Goal: Task Accomplishment & Management: Use online tool/utility

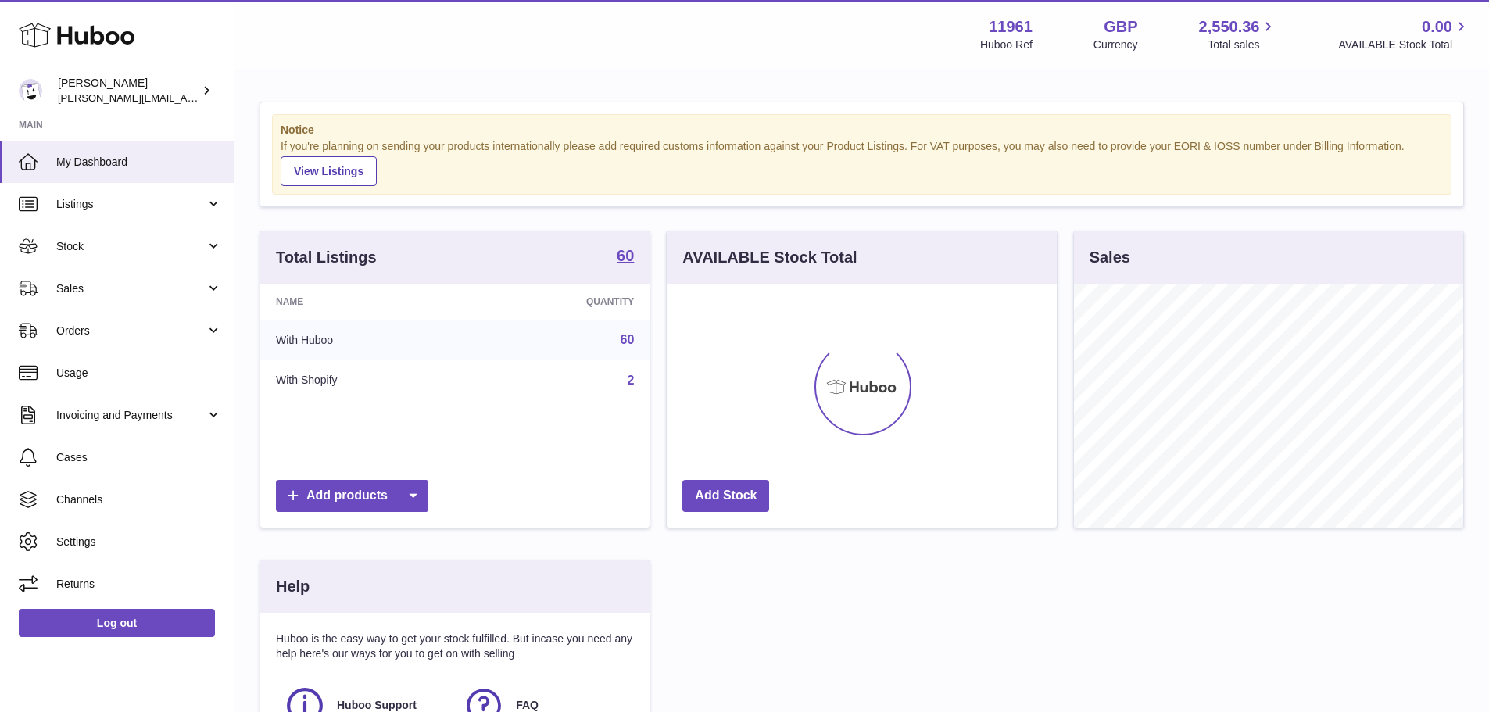
scroll to position [244, 390]
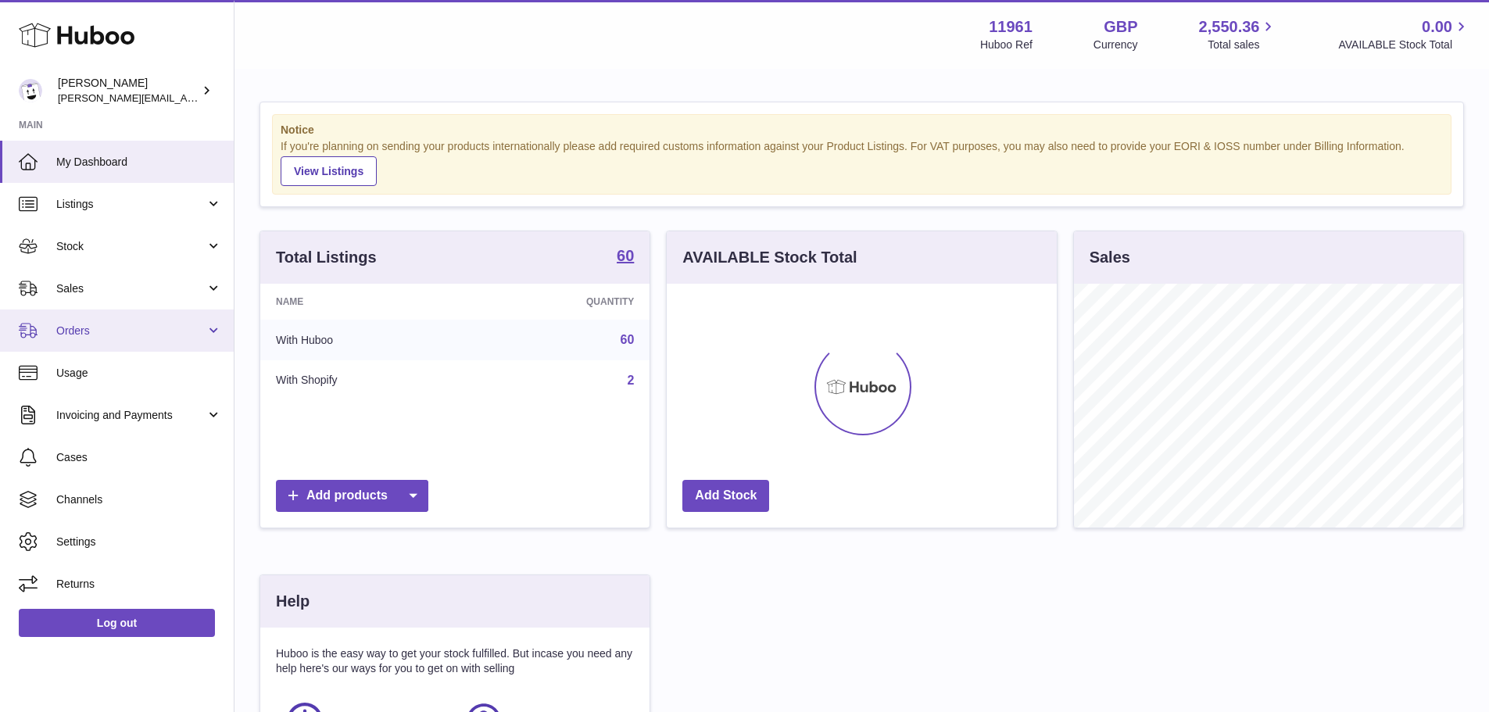
click at [209, 336] on link "Orders" at bounding box center [117, 330] width 234 height 42
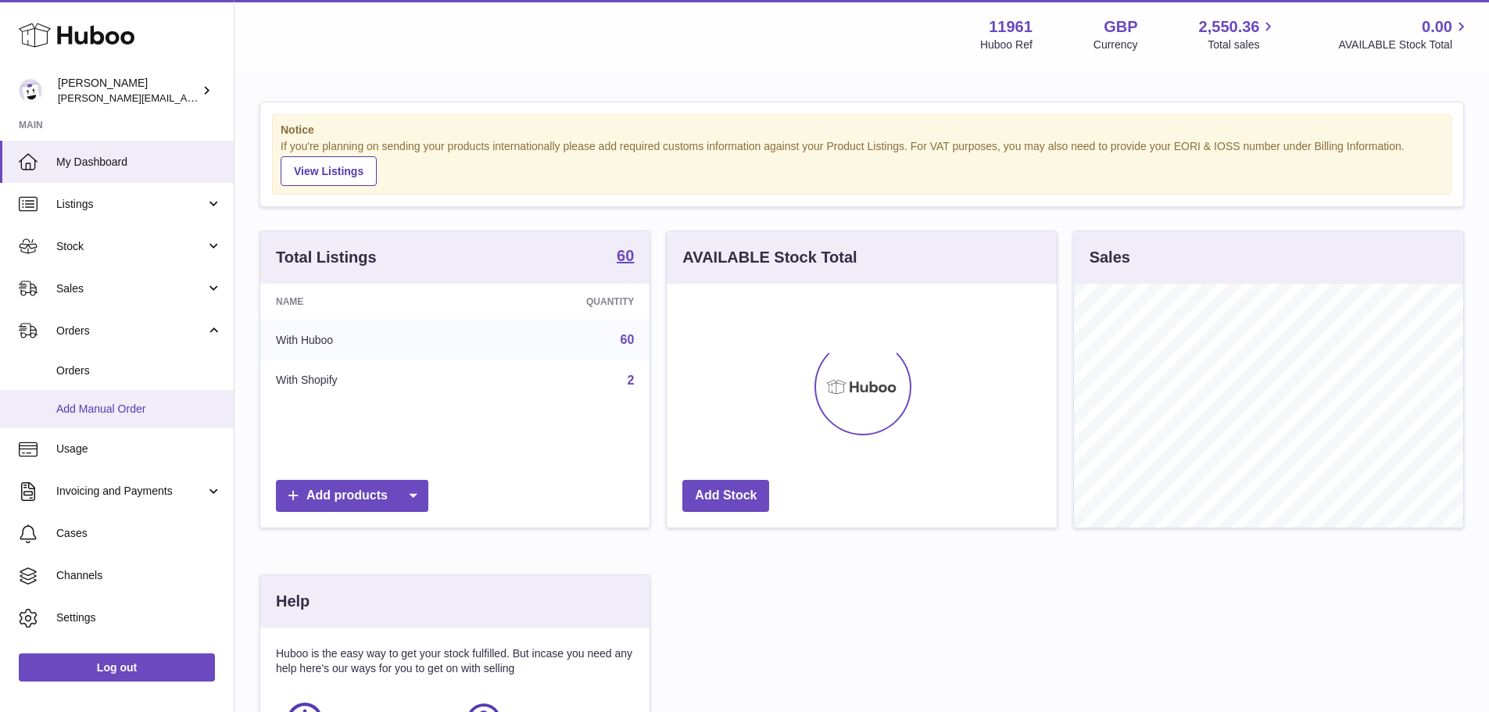
click at [190, 410] on span "Add Manual Order" at bounding box center [139, 409] width 166 height 15
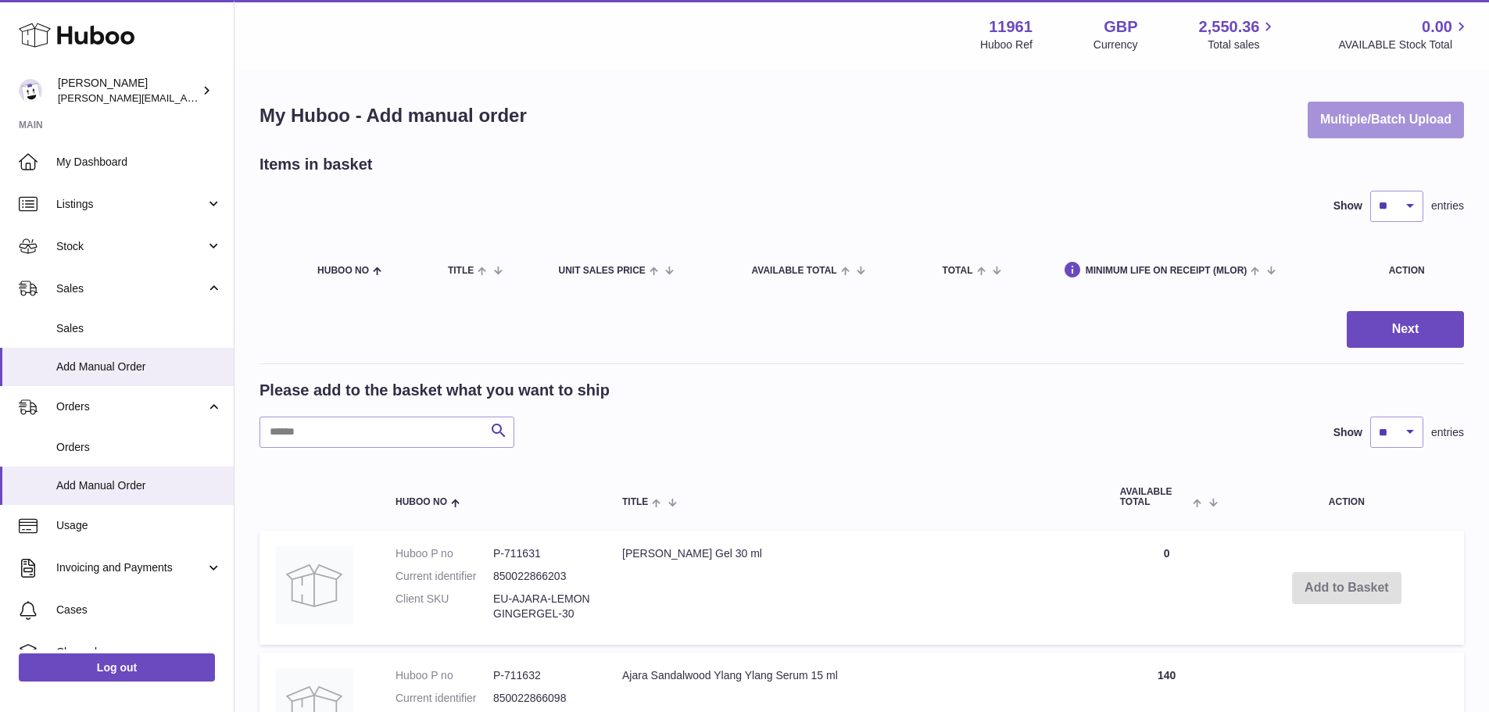
click at [1369, 120] on button "Multiple/Batch Upload" at bounding box center [1385, 120] width 156 height 37
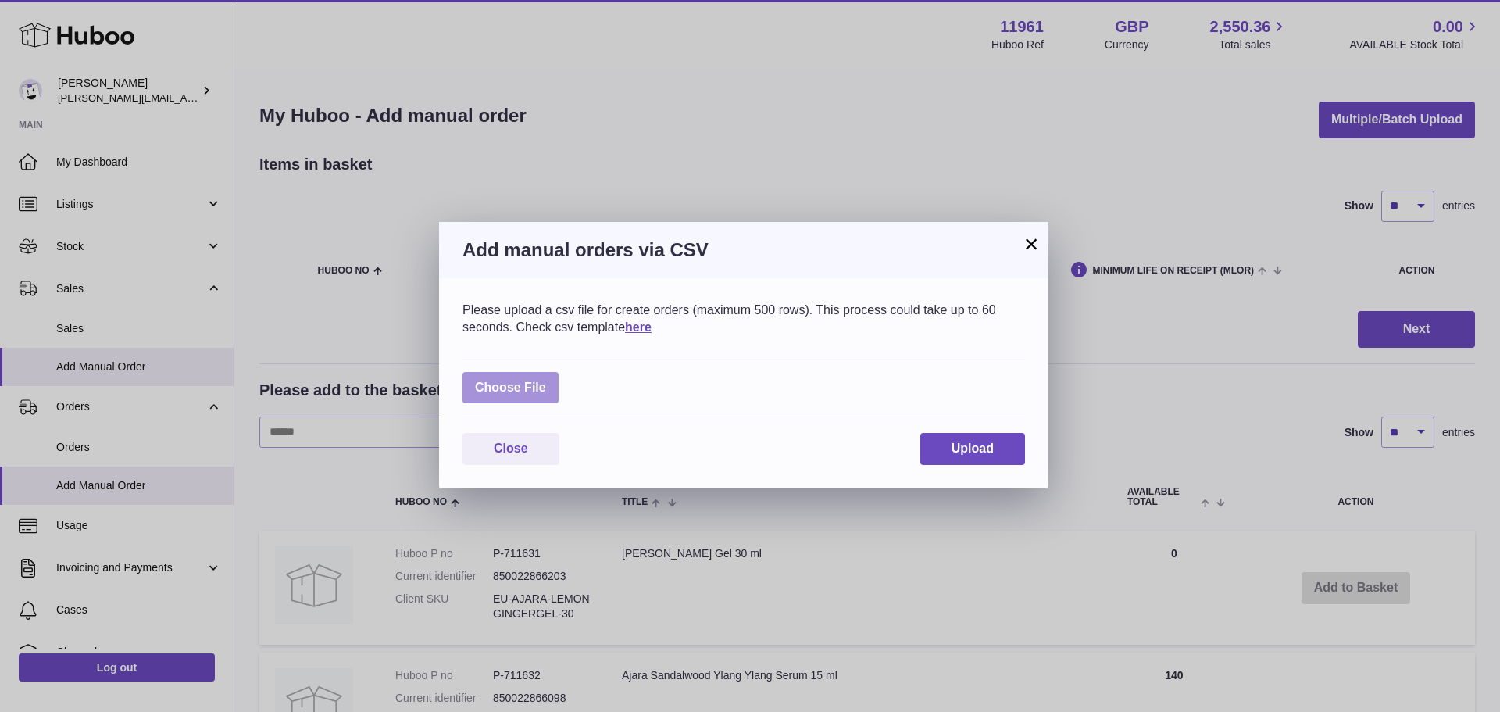
click at [519, 382] on label at bounding box center [511, 388] width 96 height 32
click at [546, 381] on input "file" at bounding box center [546, 380] width 1 height 1
type input "**********"
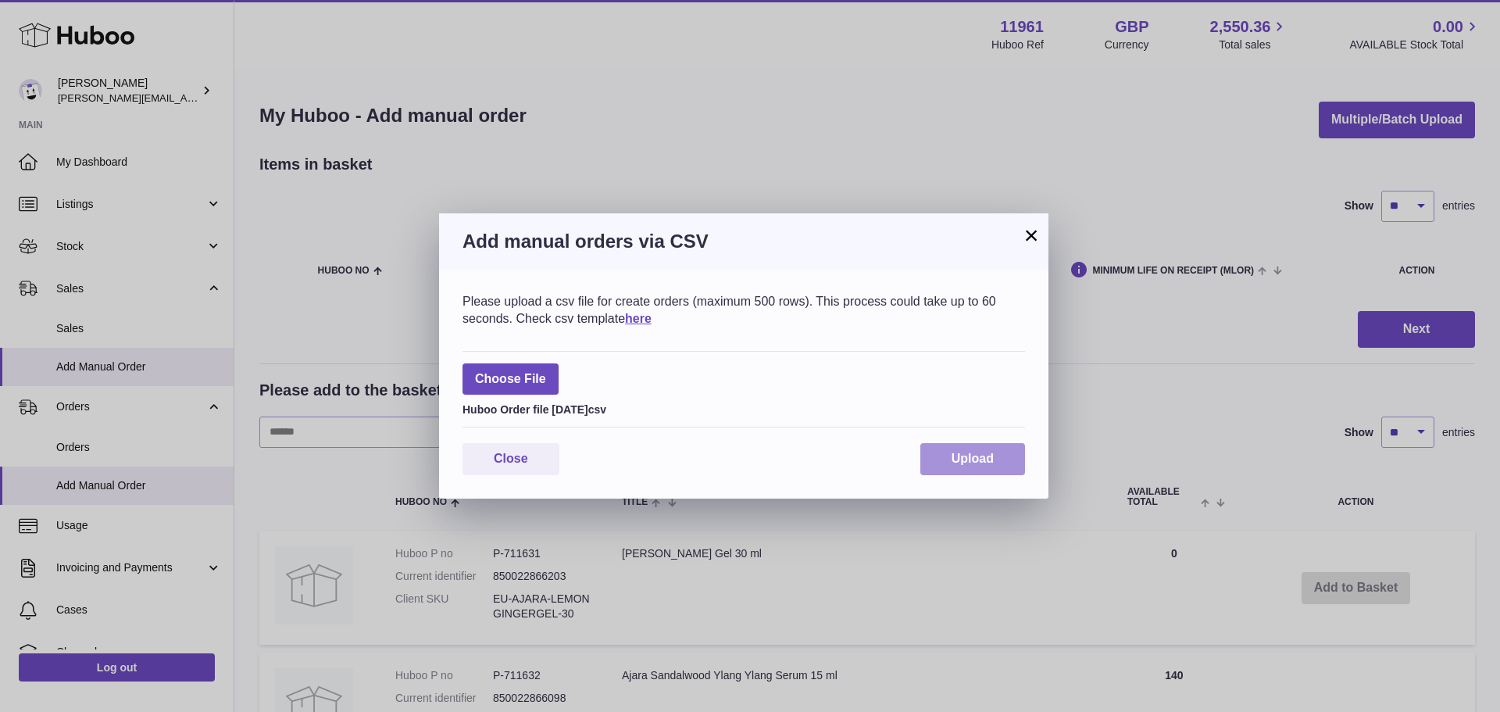
click at [954, 455] on span "Upload" at bounding box center [973, 458] width 42 height 13
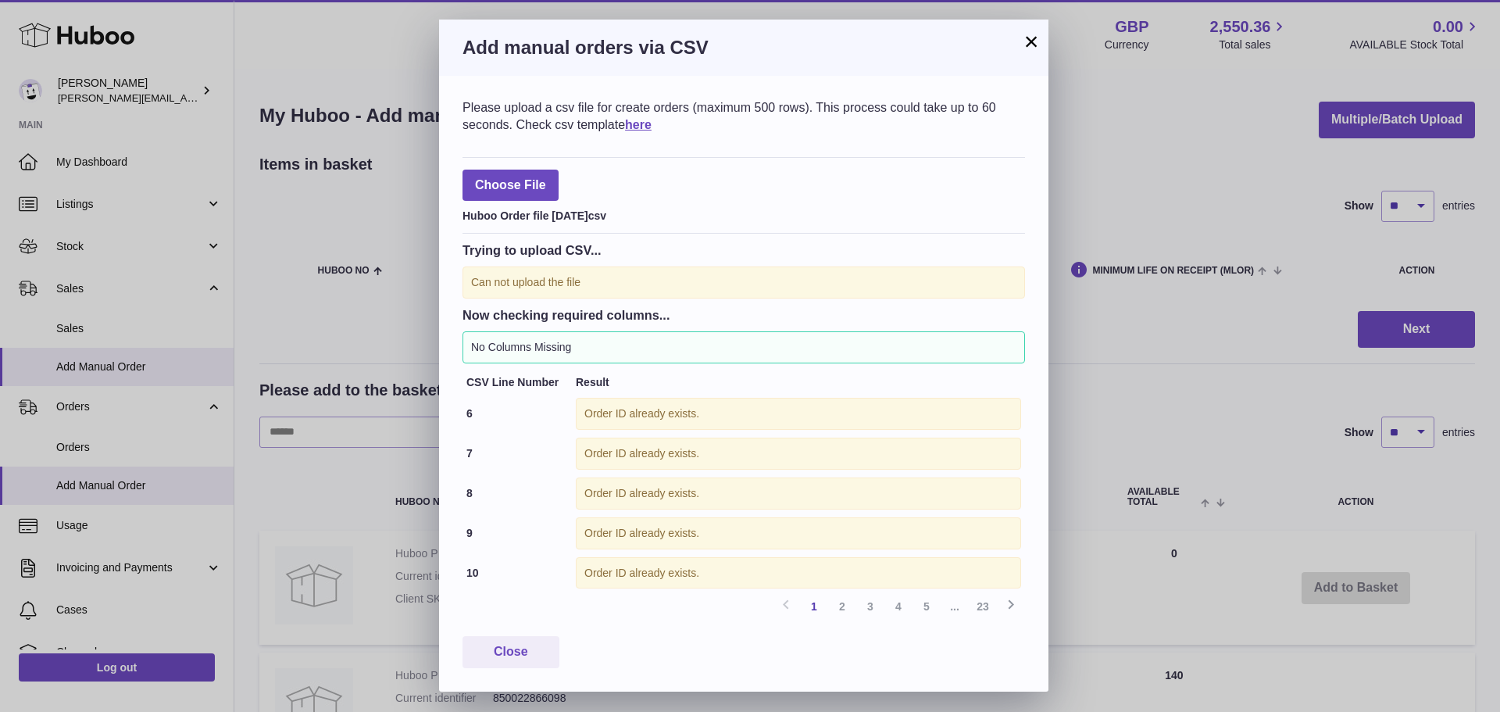
click at [1030, 45] on button "×" at bounding box center [1031, 41] width 19 height 19
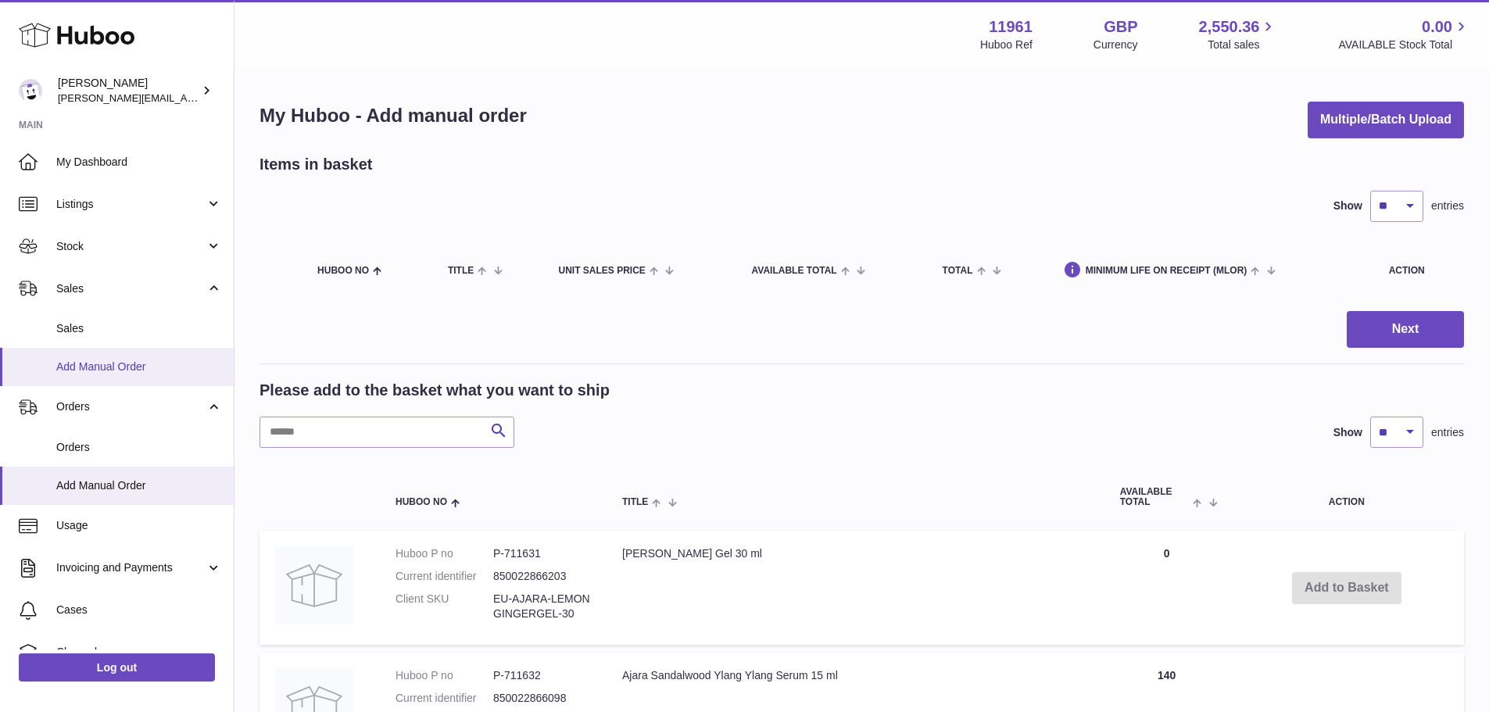
click at [150, 370] on span "Add Manual Order" at bounding box center [139, 366] width 166 height 15
click at [1346, 133] on button "Multiple/Batch Upload" at bounding box center [1385, 120] width 156 height 37
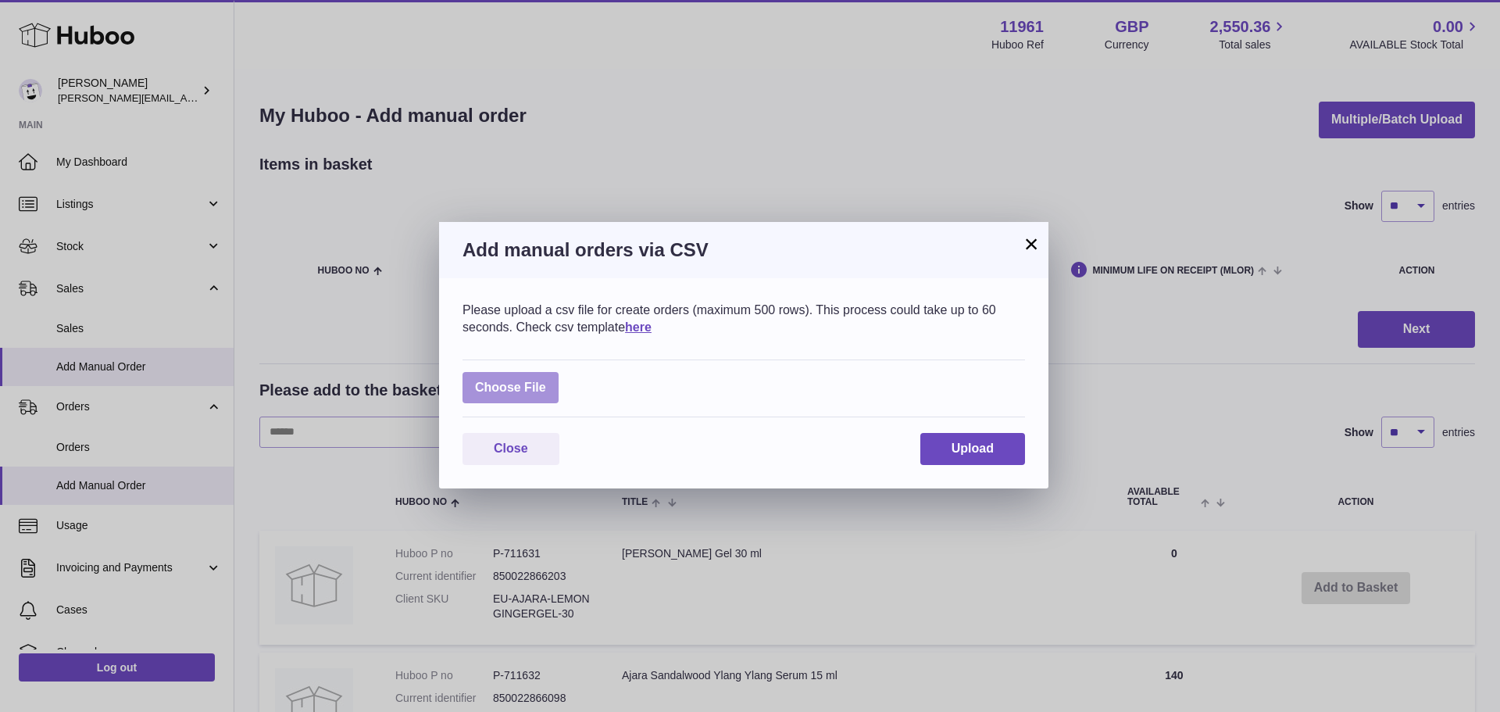
click at [523, 377] on label at bounding box center [511, 388] width 96 height 32
click at [546, 380] on input "file" at bounding box center [546, 380] width 1 height 1
type input "**********"
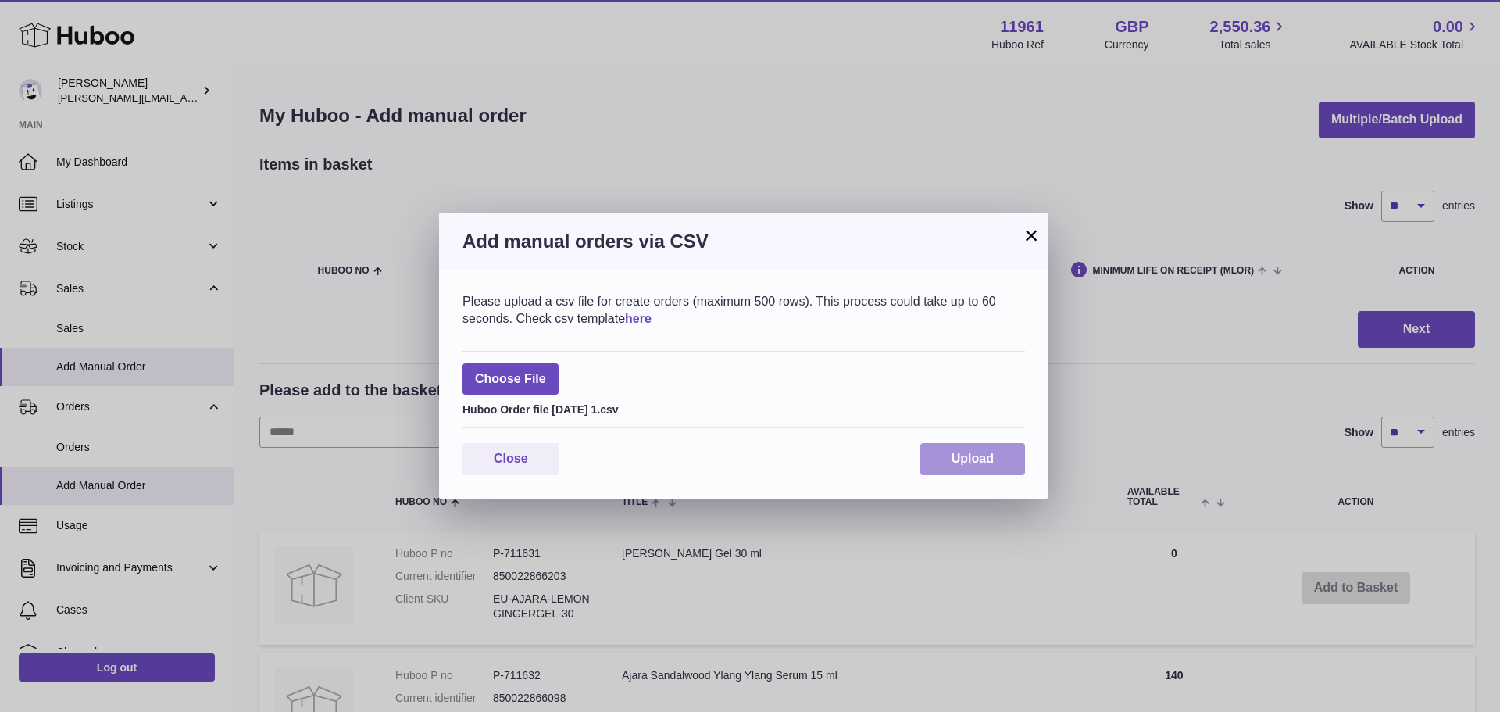
click at [985, 461] on span "Upload" at bounding box center [973, 458] width 42 height 13
